Goal: Information Seeking & Learning: Learn about a topic

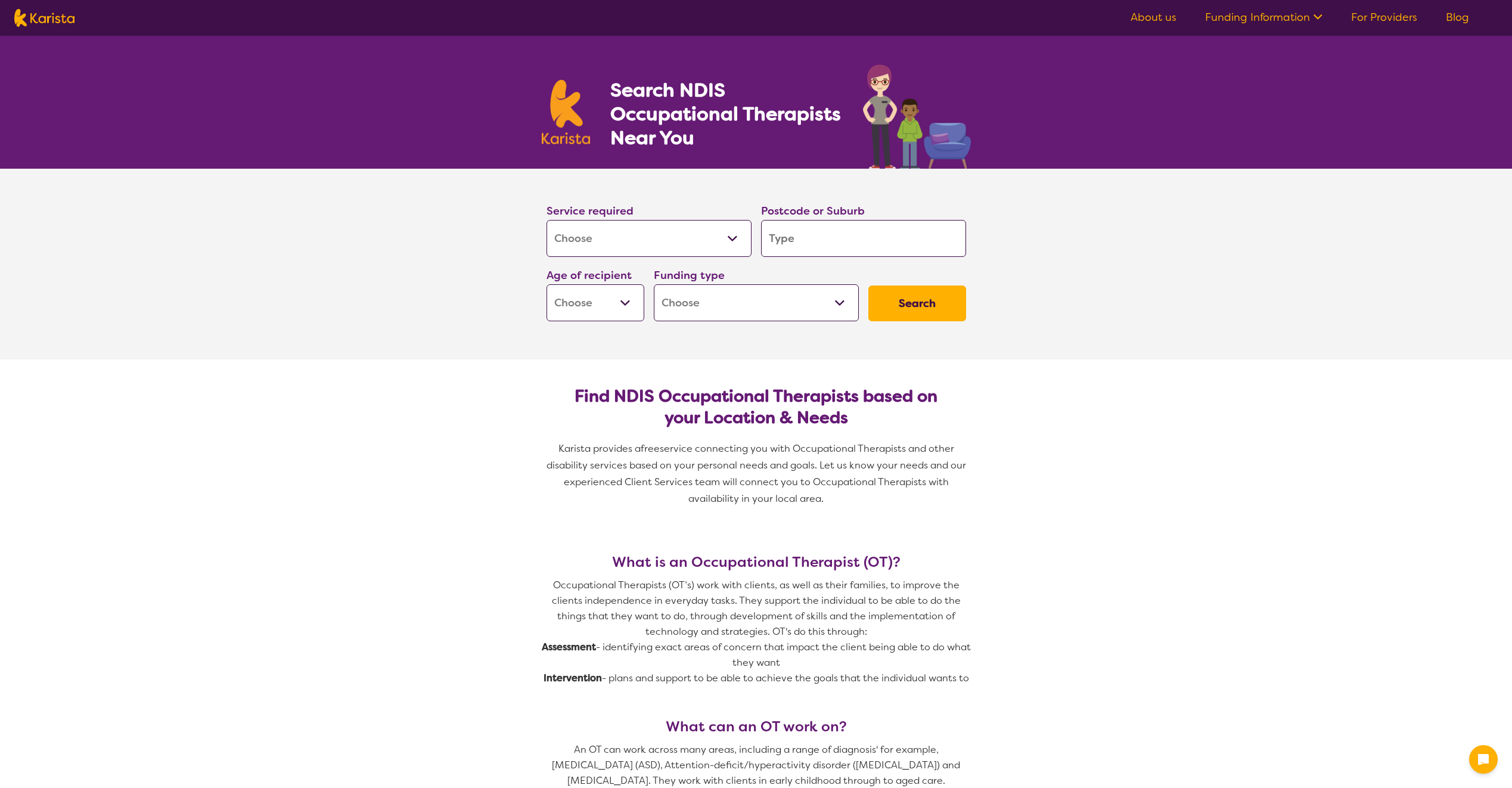
select select "[MEDICAL_DATA]"
click at [787, 242] on input "search" at bounding box center [863, 238] width 205 height 37
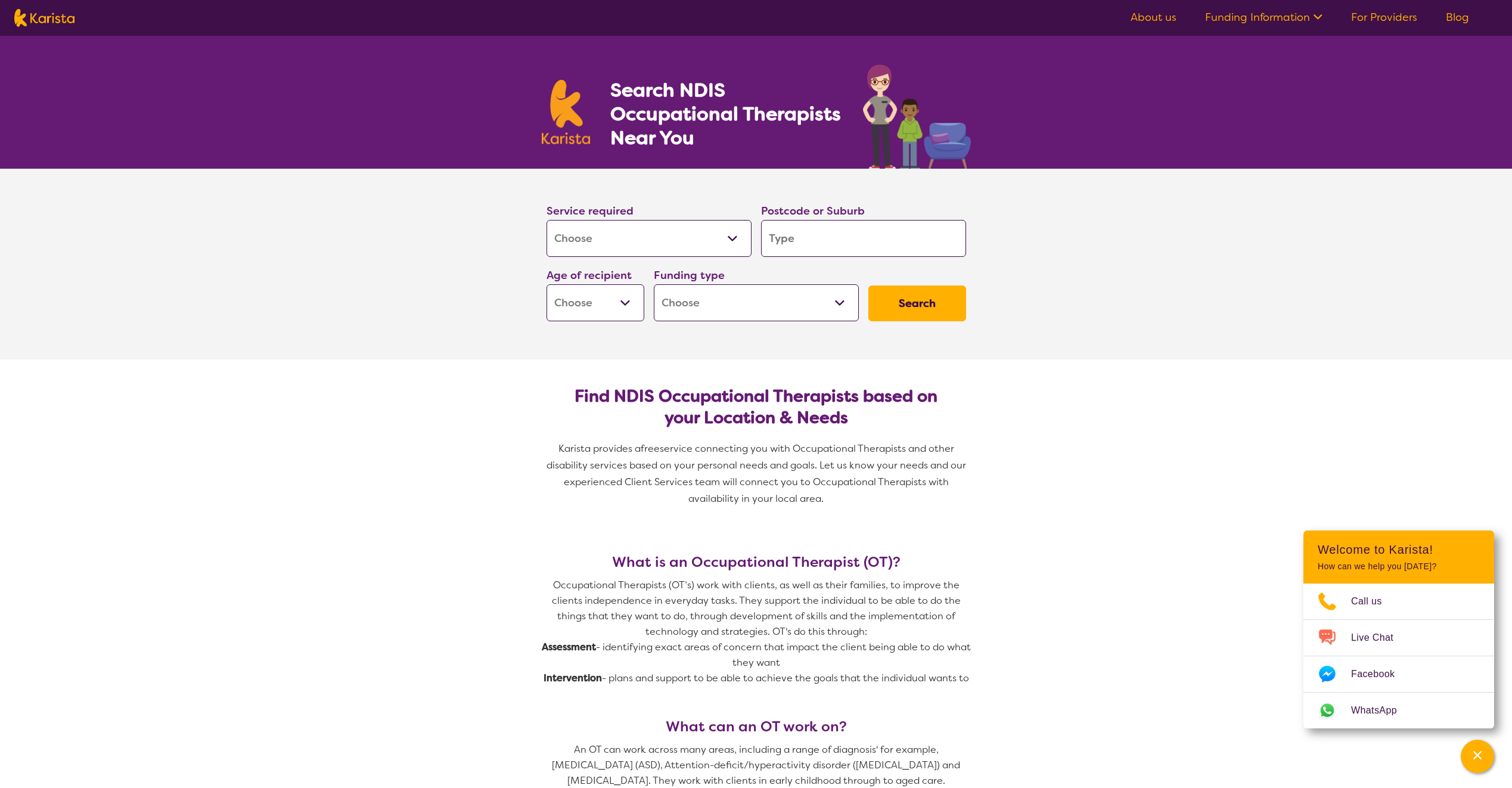
type input "c"
type input "ca"
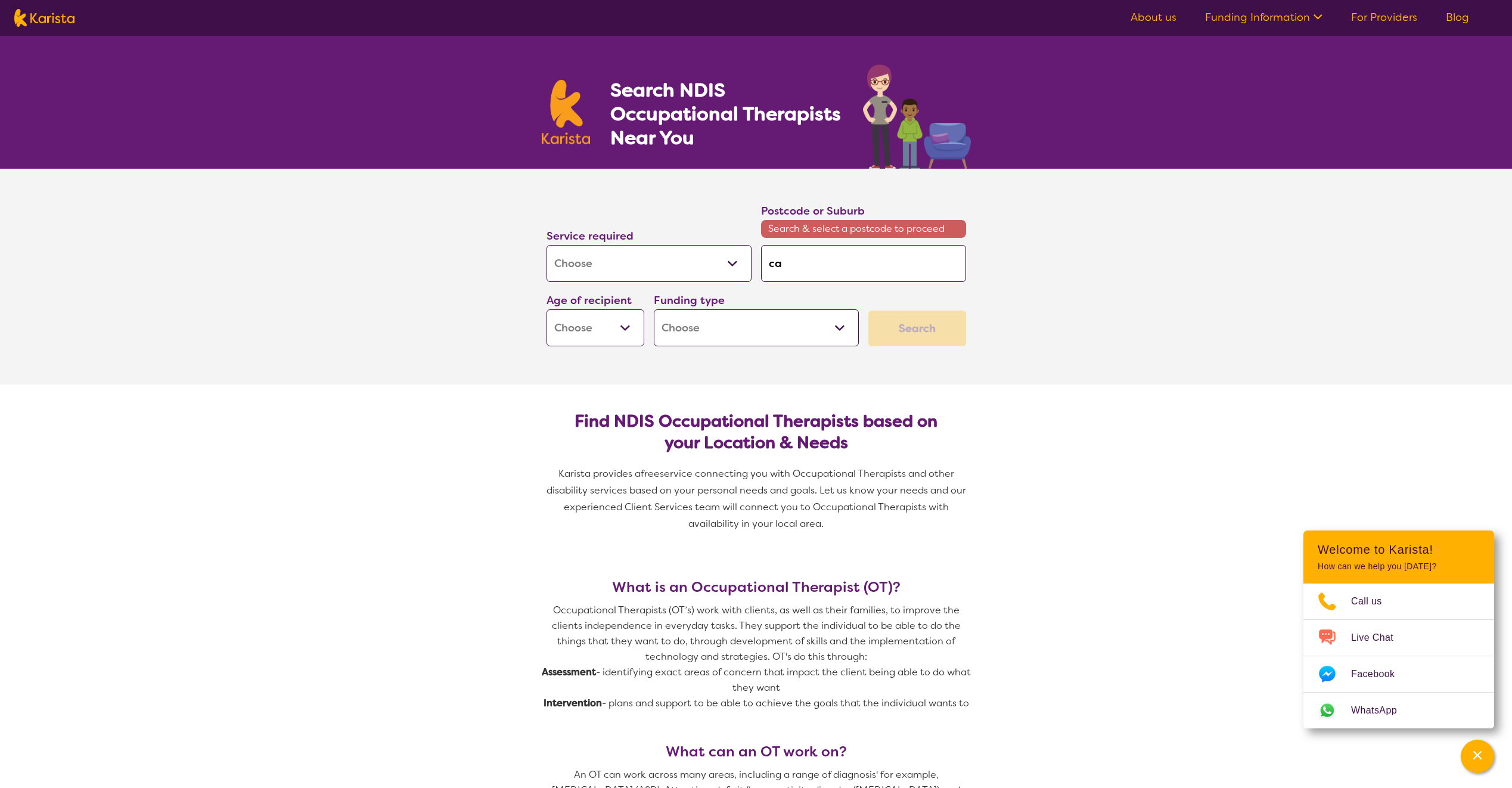
type input "c"
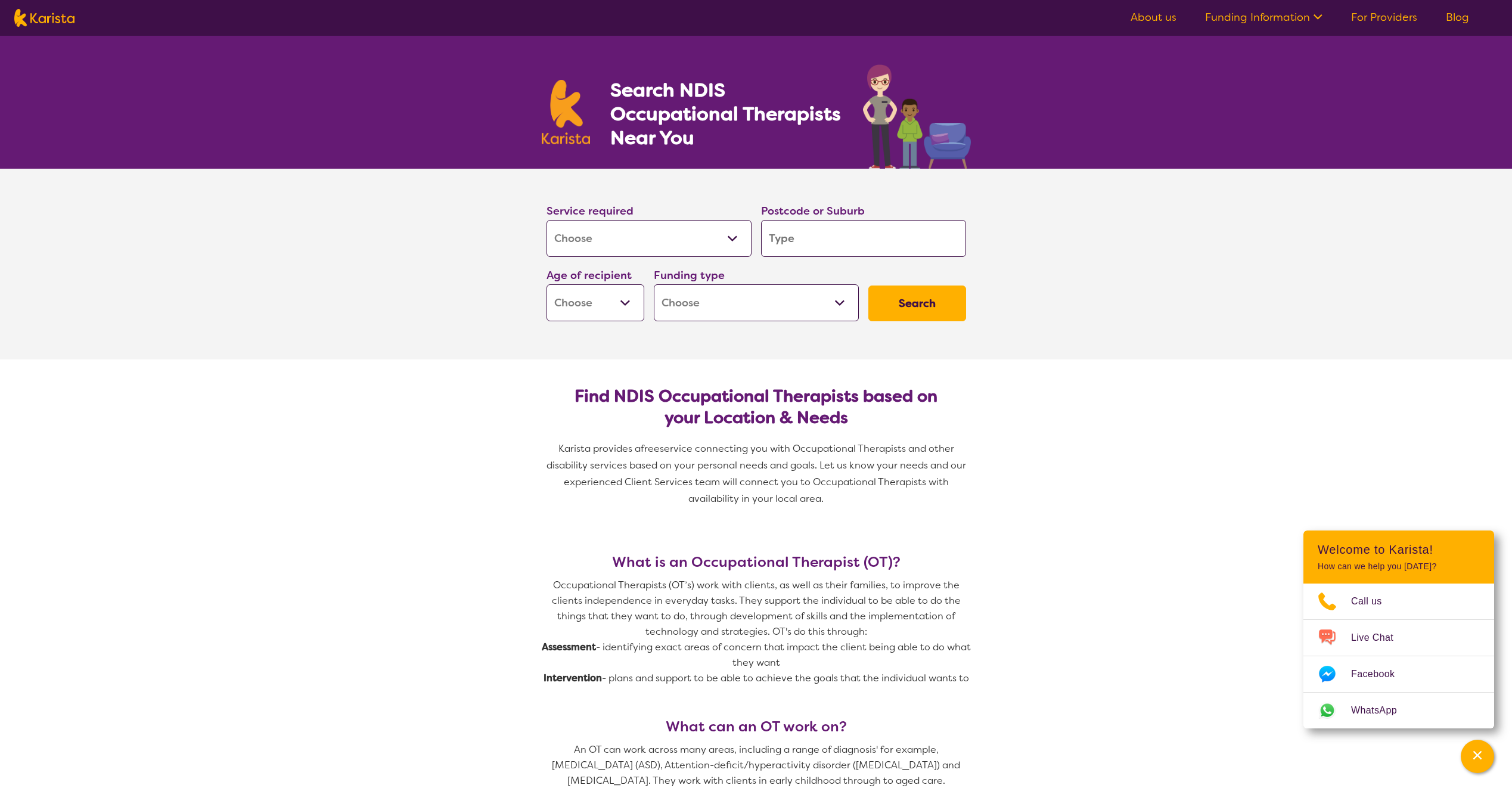
click at [804, 241] on input "search" at bounding box center [863, 238] width 205 height 37
type input "c"
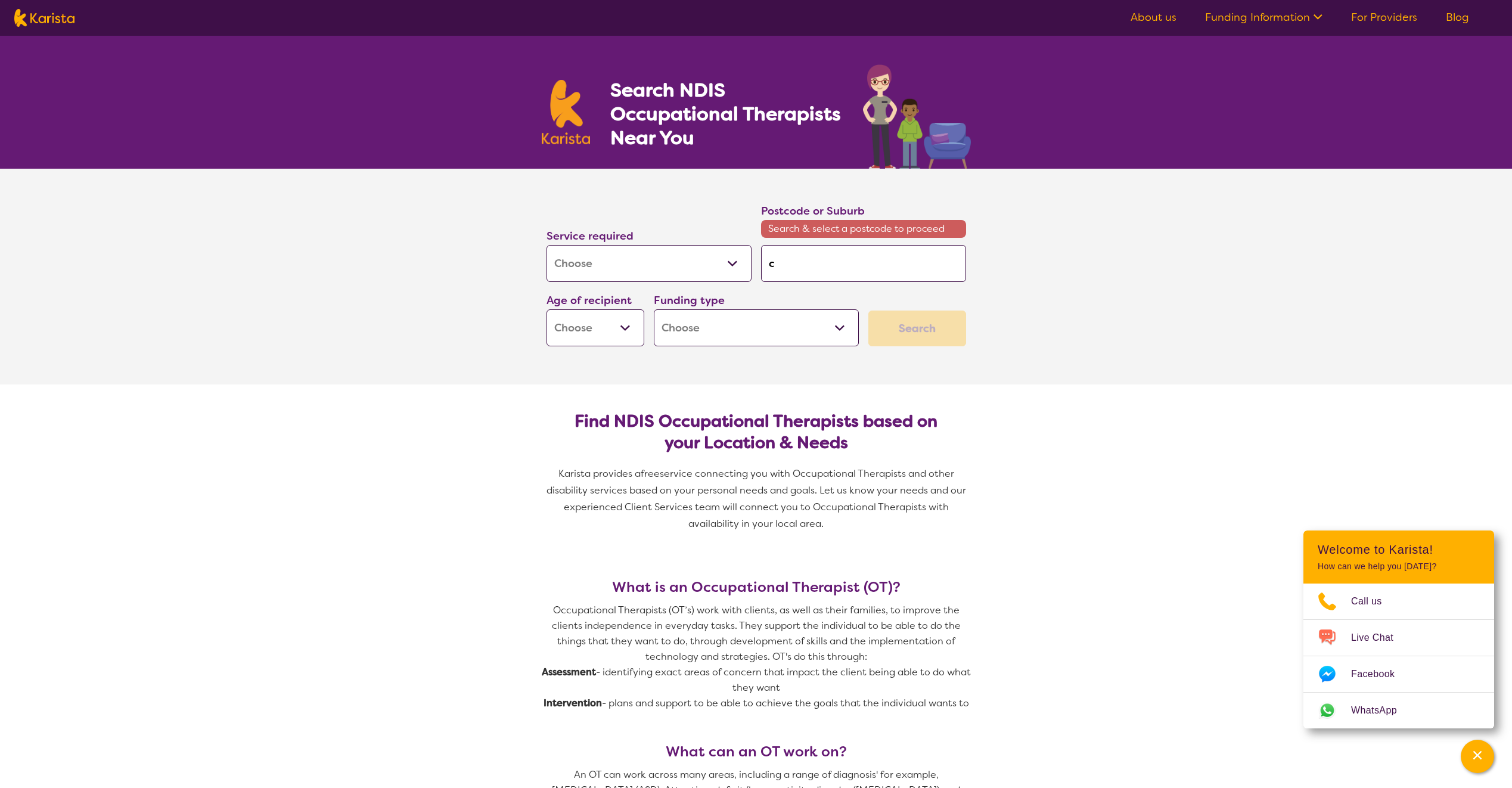
type input "ca"
type input "cab"
type input "cabr"
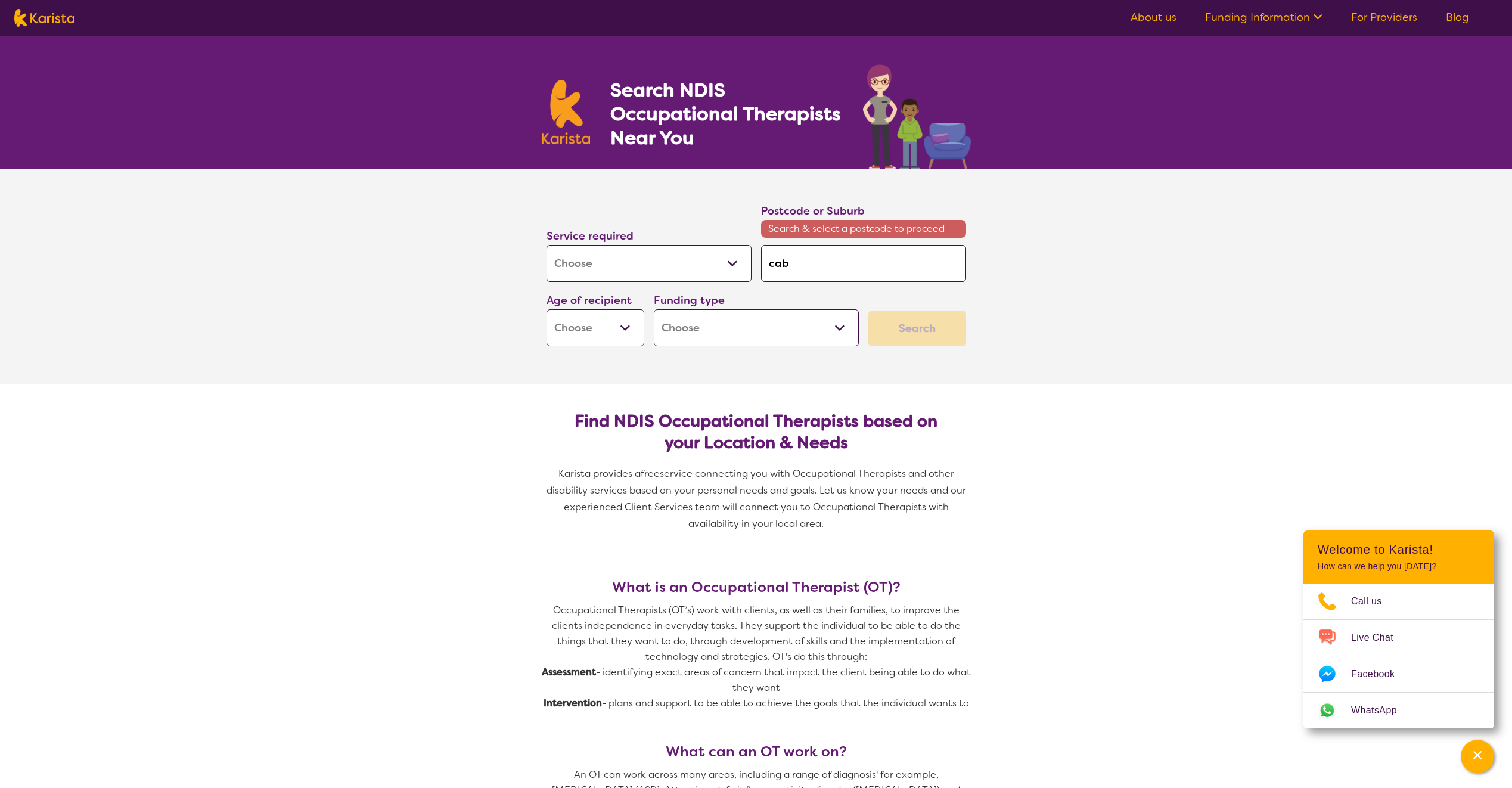
type input "cabr"
type input "cabra"
type input "cabram"
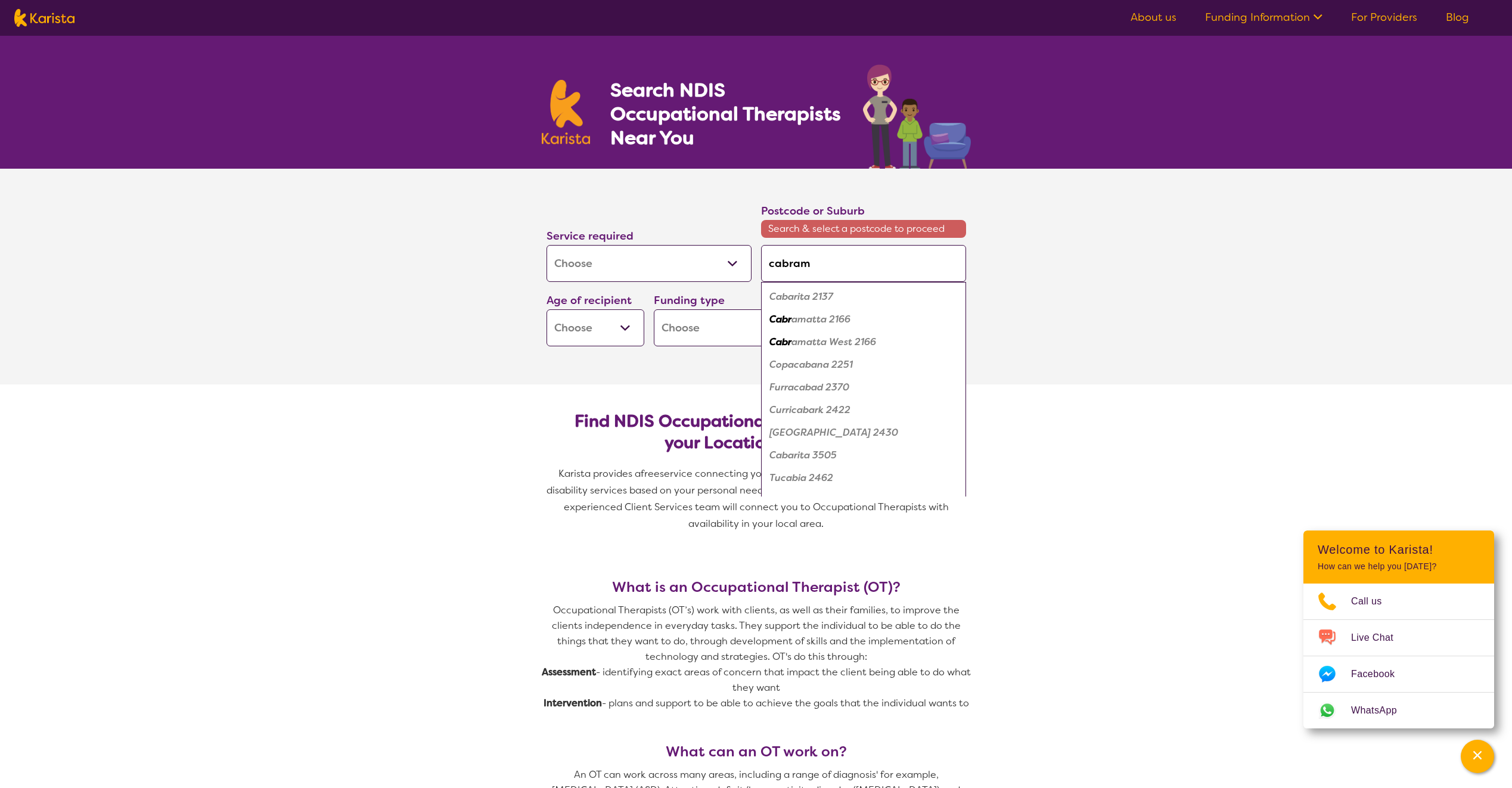
type input "cabrama"
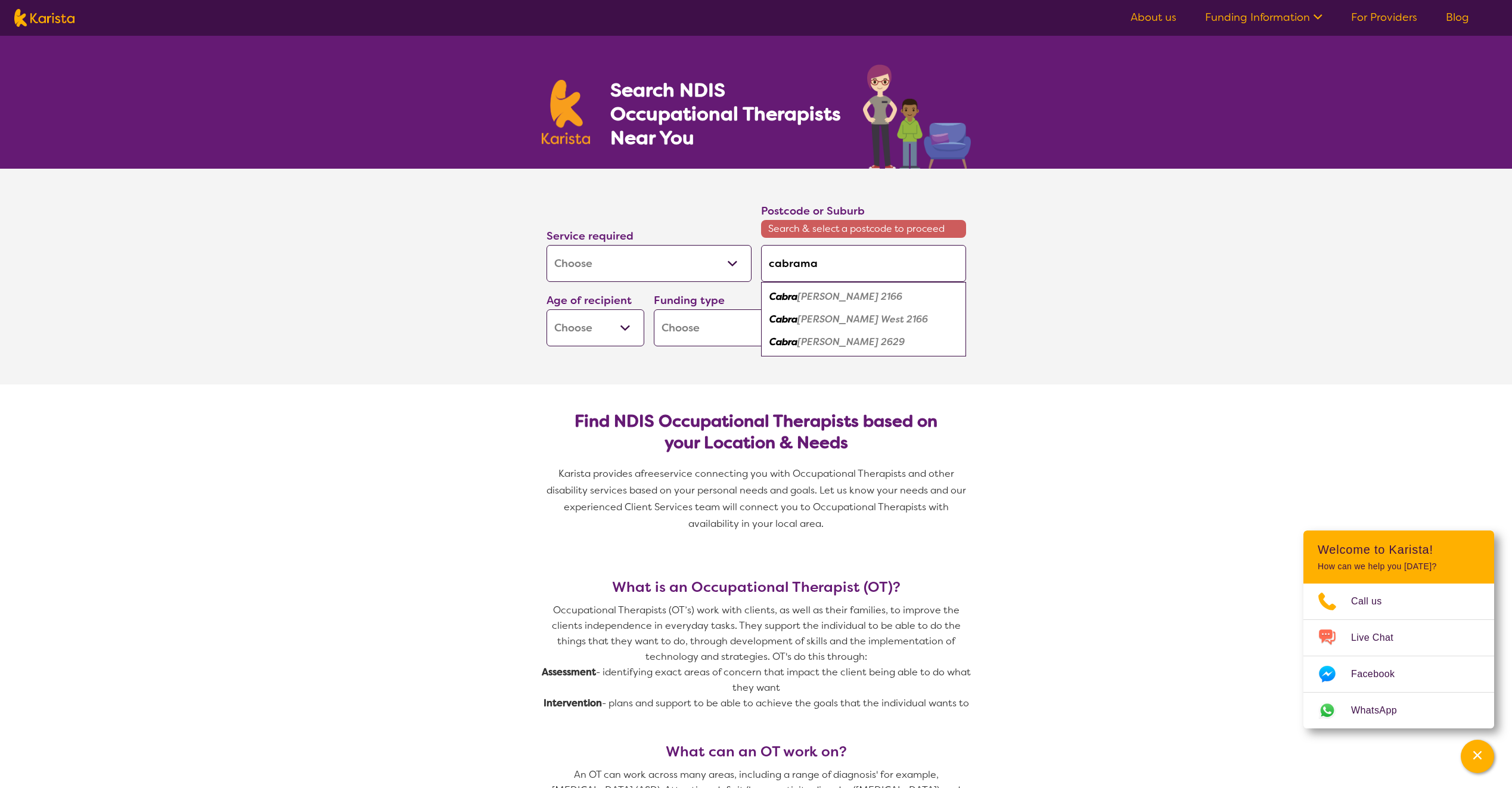
type input "cabramat"
type input "cabramatt"
type input "cabramatta"
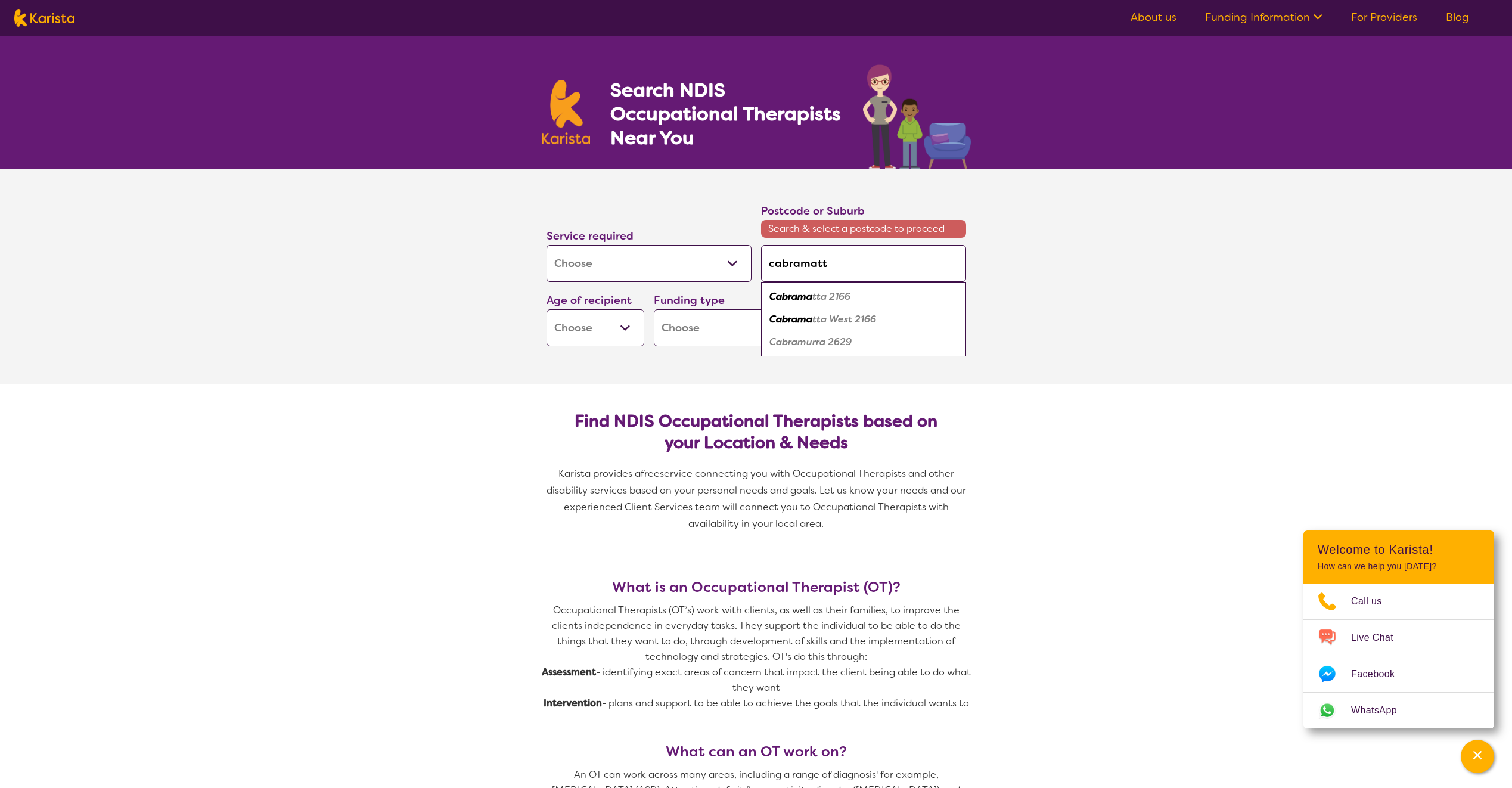
type input "cabramatta"
click at [825, 293] on em "Cabramatta" at bounding box center [797, 296] width 57 height 12
type input "2166"
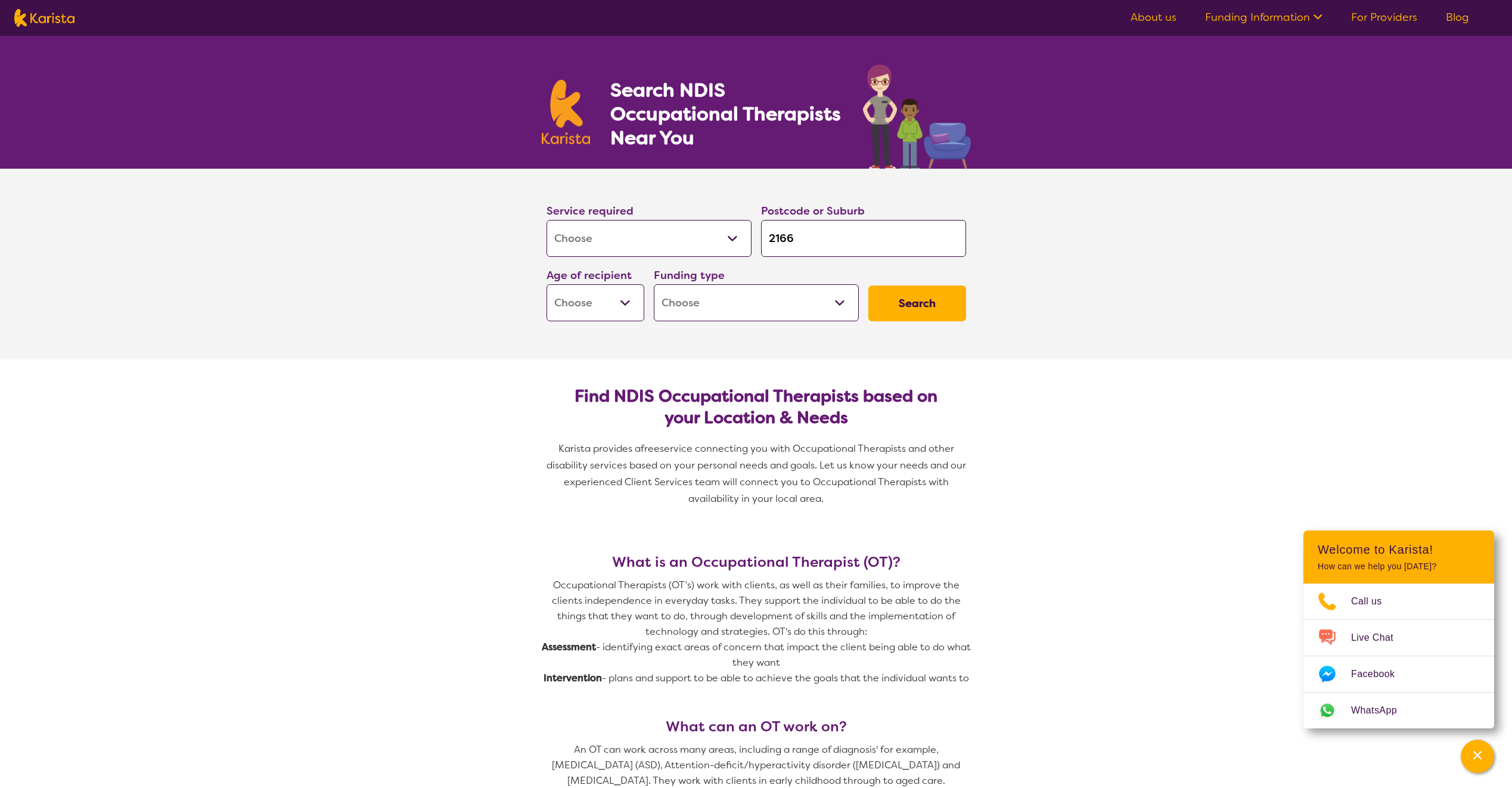
click at [622, 286] on select "Early Childhood - 0 to 9 Child - 10 to 11 Adolescent - 12 to 17 Adult - 18 to 6…" at bounding box center [596, 303] width 98 height 37
select select "EC"
click at [547, 285] on select "Early Childhood - 0 to 9 Child - 10 to 11 Adolescent - 12 to 17 Adult - 18 to 6…" at bounding box center [596, 303] width 98 height 37
select select "EC"
click at [724, 308] on select "Home Care Package (HCP) National Disability Insurance Scheme (NDIS) I don't know" at bounding box center [756, 303] width 205 height 37
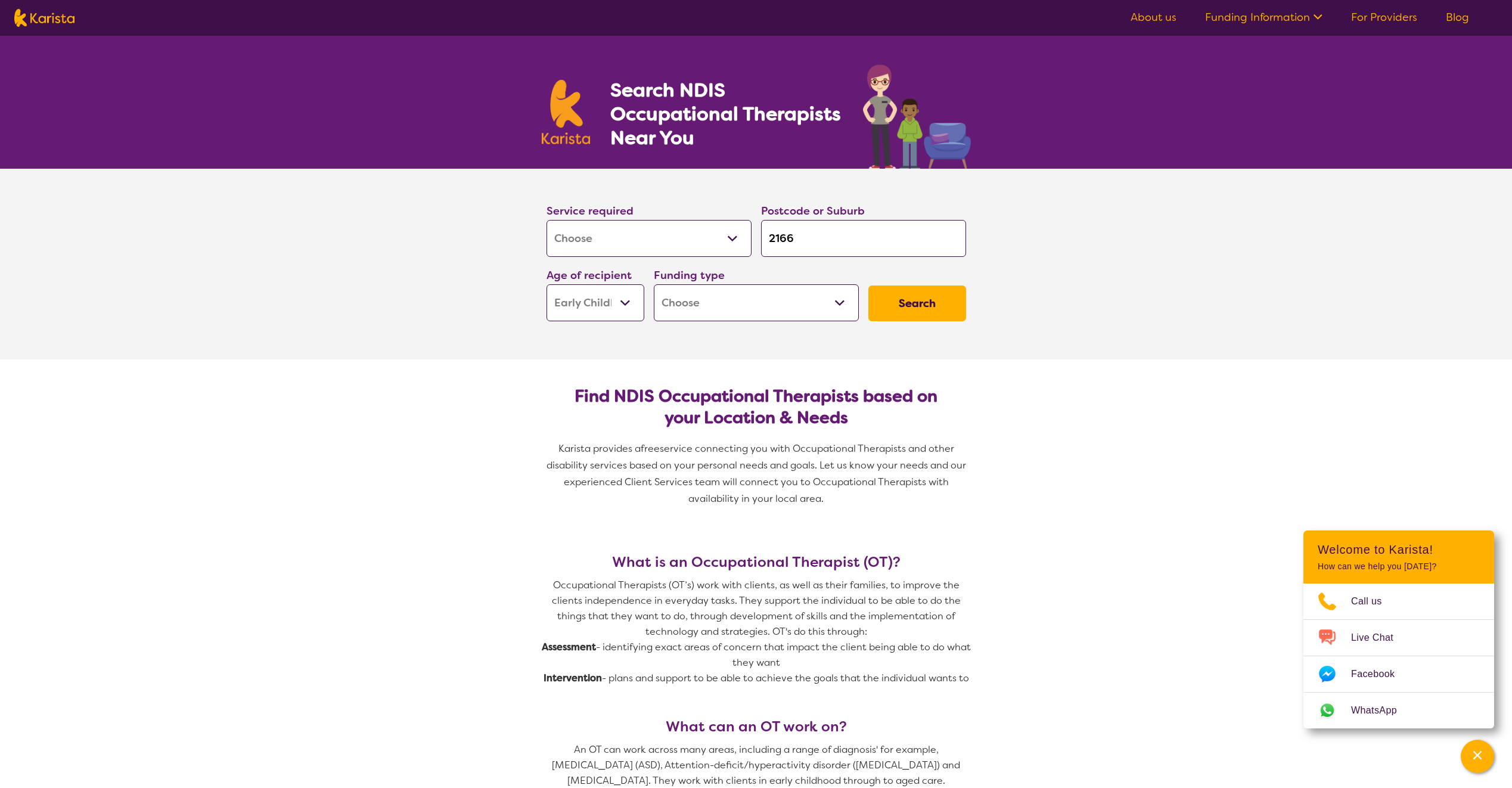
select select "i-don-t-know"
click at [654, 285] on select "Home Care Package (HCP) National Disability Insurance Scheme (NDIS) I don't know" at bounding box center [756, 303] width 205 height 37
select select "i-don-t-know"
click at [912, 315] on button "Search" at bounding box center [917, 303] width 98 height 36
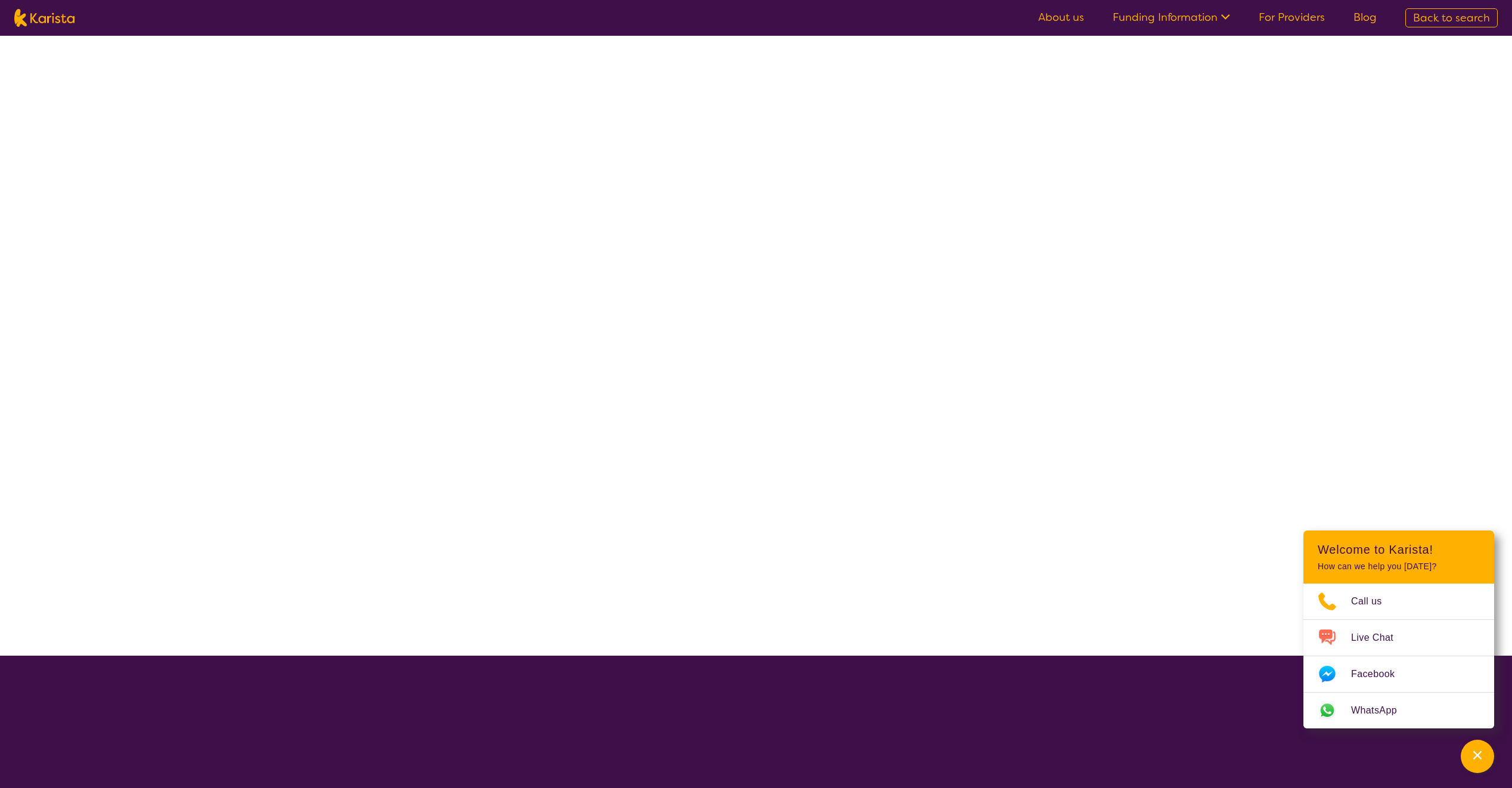
select select "[MEDICAL_DATA]"
select select "EC"
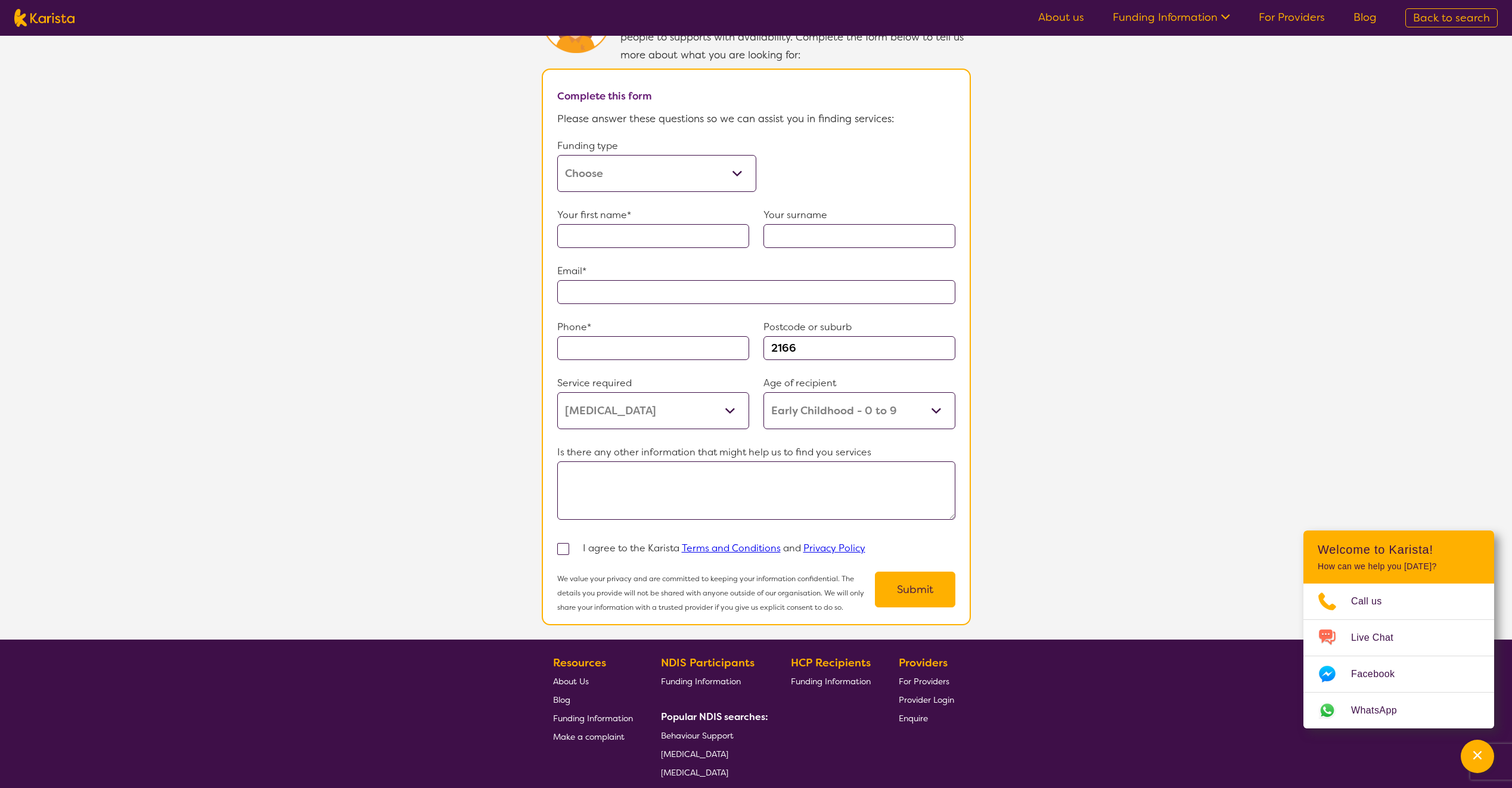
scroll to position [795, 0]
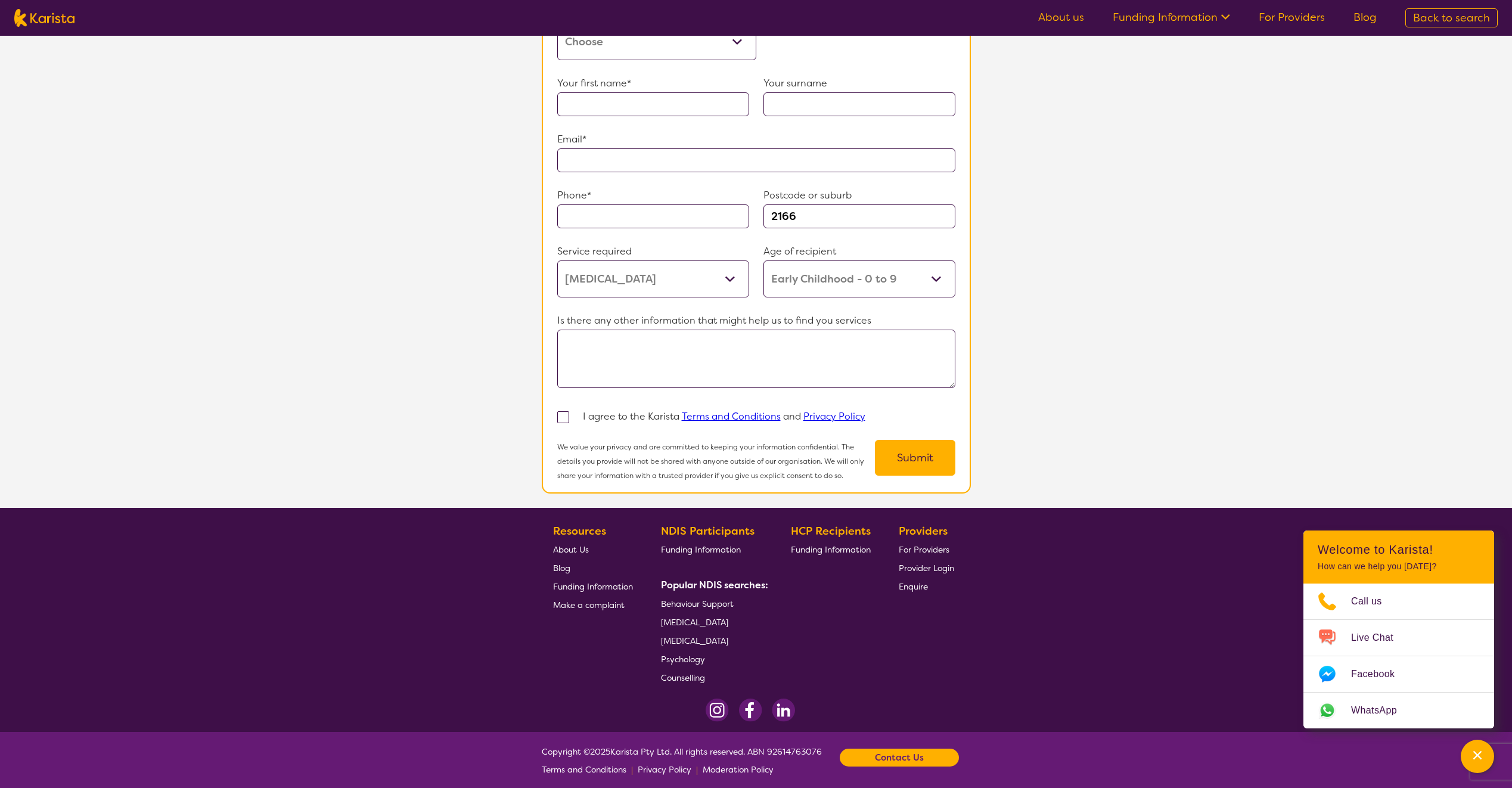
select select "[MEDICAL_DATA]"
select select "EC"
select select "i-don-t-know"
select select "[MEDICAL_DATA]"
select select "EC"
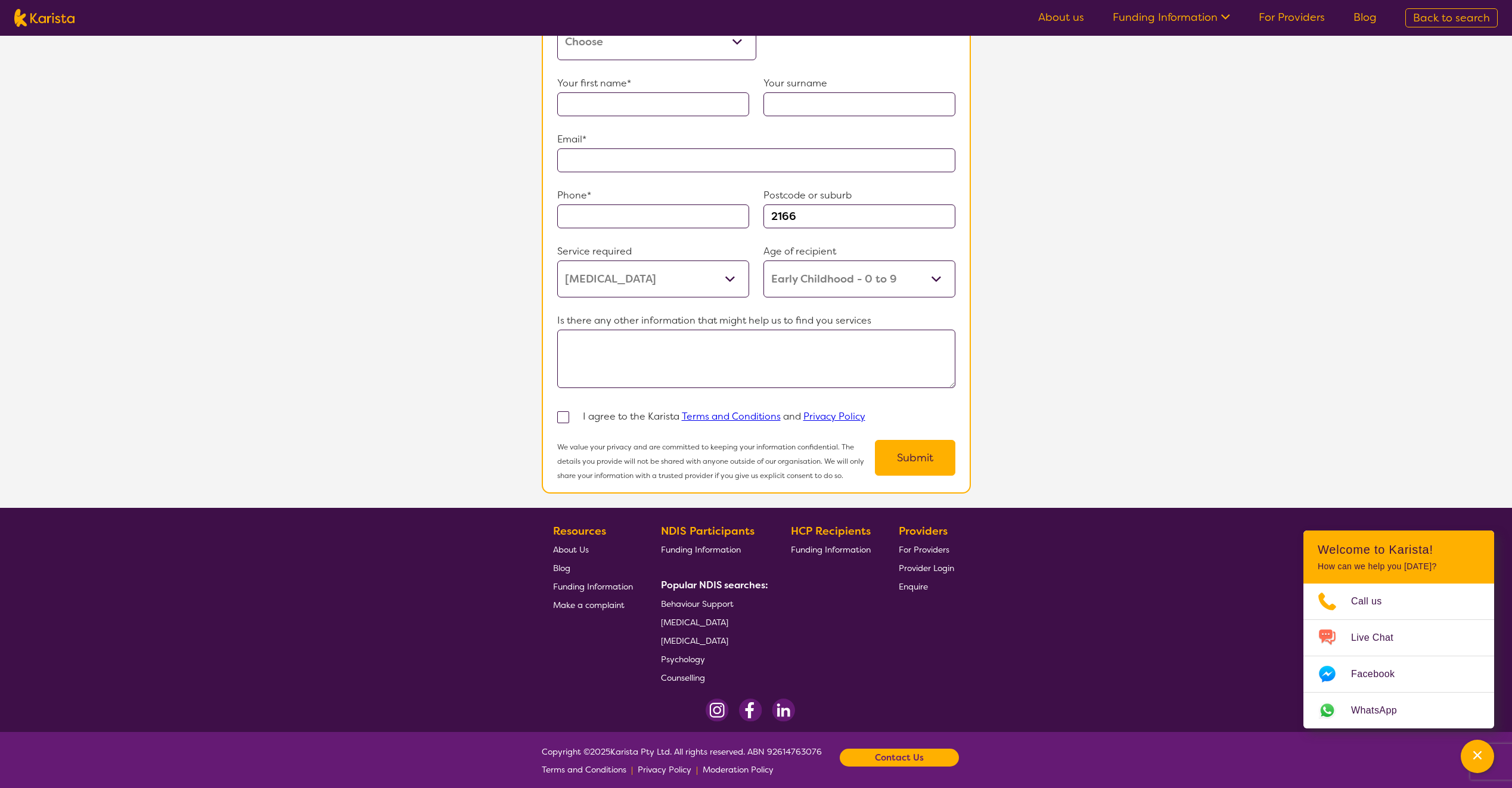
select select "i-don-t-know"
